Goal: Transaction & Acquisition: Purchase product/service

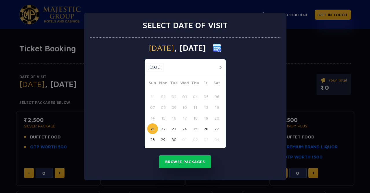
click at [153, 126] on button "21" at bounding box center [152, 128] width 11 height 11
click at [154, 129] on button "21" at bounding box center [152, 128] width 11 height 11
click at [194, 164] on button "Browse Packages" at bounding box center [185, 161] width 52 height 13
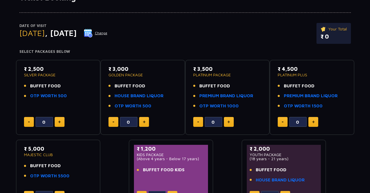
scroll to position [52, 0]
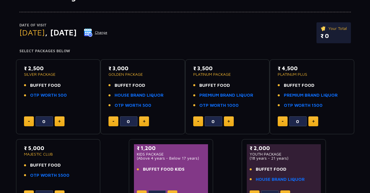
click at [64, 121] on button at bounding box center [60, 121] width 10 height 10
type input "2"
click at [147, 121] on button at bounding box center [144, 121] width 10 height 10
type input "1"
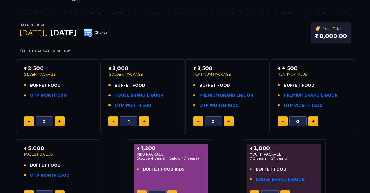
click at [194, 59] on div "₹ 3,500 PLATINUM PACKAGE BUFFET FOOD PREMIUM BRAND LIQUOR OTP WORTH 1000 0" at bounding box center [227, 96] width 85 height 75
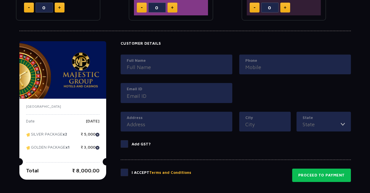
scroll to position [252, 0]
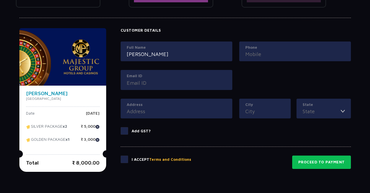
type input "[PERSON_NAME]"
type input "9703356332"
type input "s"
type input "[EMAIL_ADDRESS][DOMAIN_NAME]"
type input "guntur"
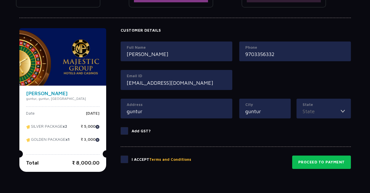
type input "guntur"
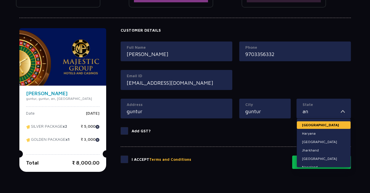
click at [308, 125] on li "[GEOGRAPHIC_DATA]" at bounding box center [324, 125] width 54 height 8
type input "[GEOGRAPHIC_DATA]"
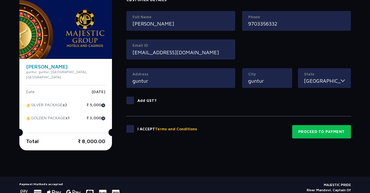
scroll to position [295, 0]
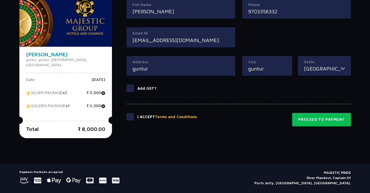
click at [127, 115] on span at bounding box center [131, 117] width 8 height 8
click at [0, 0] on input "checkbox" at bounding box center [0, 0] width 0 height 0
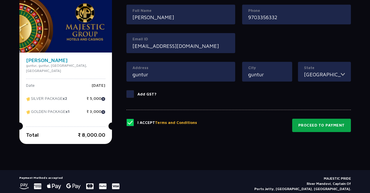
click at [307, 126] on button "Proceed to Payment" at bounding box center [322, 124] width 59 height 13
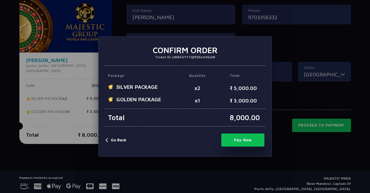
click at [239, 143] on button "Pay Now" at bounding box center [243, 139] width 43 height 13
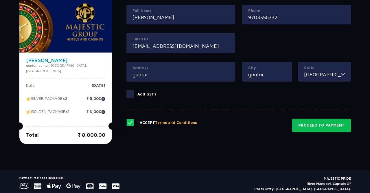
click at [195, 92] on label "Add GST?" at bounding box center [239, 94] width 225 height 8
click at [0, 0] on input "Add GST?" at bounding box center [0, 0] width 0 height 0
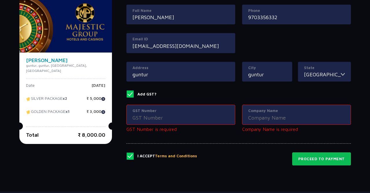
click at [127, 93] on span at bounding box center [131, 94] width 8 height 8
click at [0, 0] on input "Add GST?" at bounding box center [0, 0] width 0 height 0
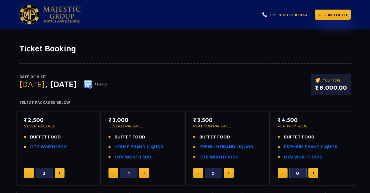
scroll to position [0, 0]
click at [327, 16] on link "GET IN TOUCH" at bounding box center [333, 15] width 36 height 10
click at [93, 82] on img at bounding box center [88, 84] width 9 height 9
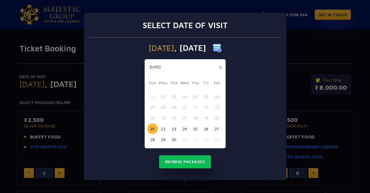
click at [300, 41] on div "Select date of visit [DATE] [DATE] [DATE] Sun Mon Tue Wed Thu Fri Sat 31 01 02 …" at bounding box center [185, 96] width 370 height 193
